Goal: Navigation & Orientation: Find specific page/section

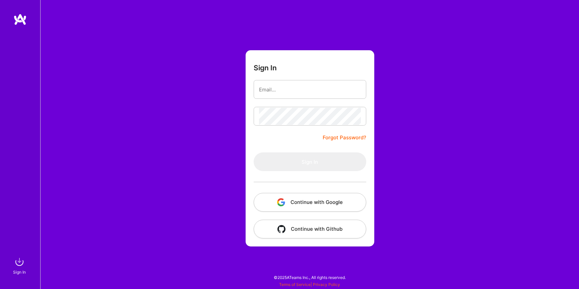
click at [454, 92] on div "Sign In Forgot Password? Sign In Continue with Google Continue with Github" at bounding box center [309, 144] width 539 height 289
click at [329, 205] on button "Continue with Google" at bounding box center [310, 202] width 113 height 19
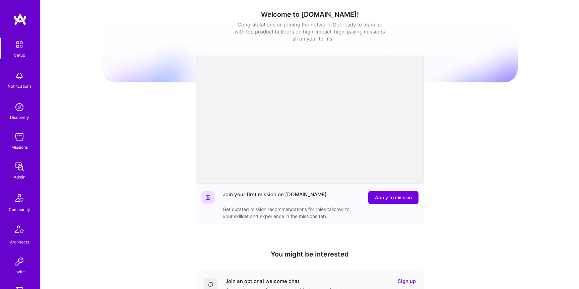
scroll to position [141, 0]
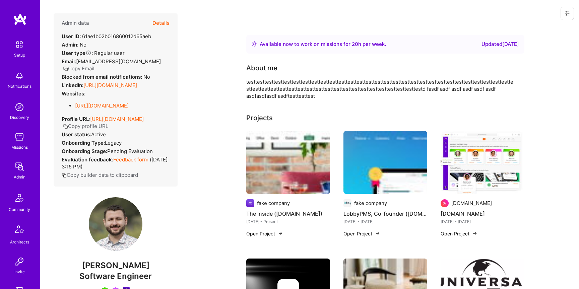
scroll to position [141, 0]
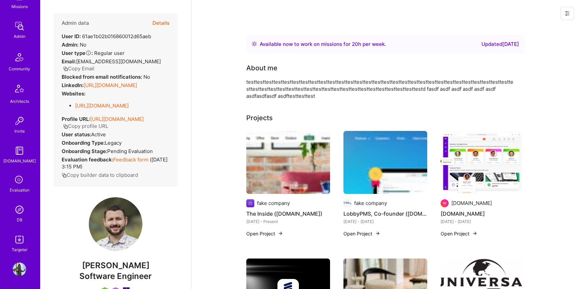
click at [573, 16] on button at bounding box center [567, 13] width 13 height 13
click at [549, 29] on button "Login as [PERSON_NAME]" at bounding box center [539, 28] width 71 height 17
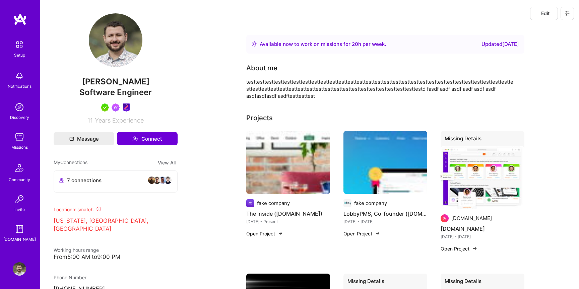
scroll to position [0, 0]
